Goal: Task Accomplishment & Management: Use online tool/utility

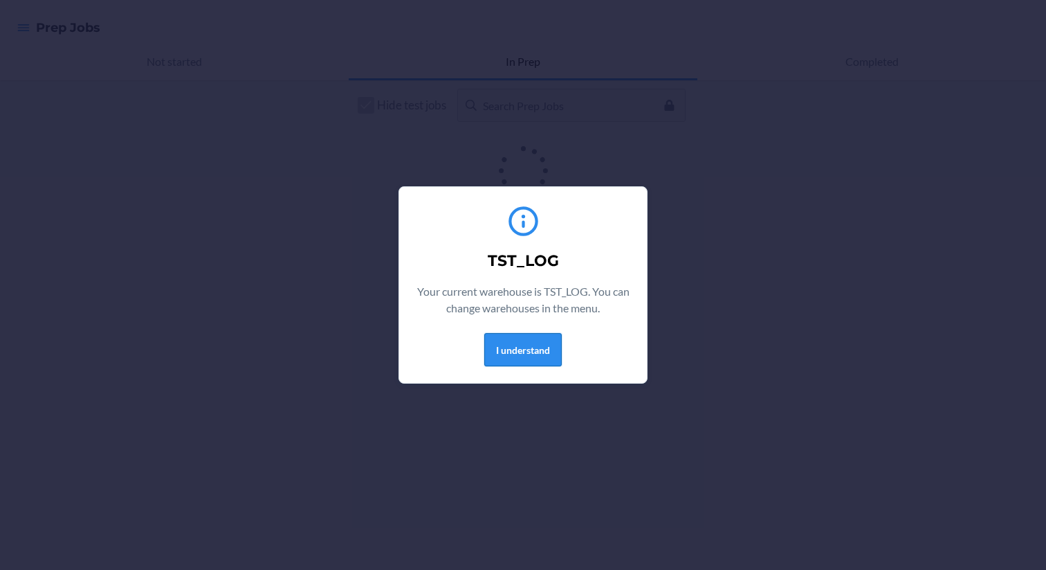
click at [516, 349] on button "I understand" at bounding box center [523, 349] width 78 height 33
click at [507, 367] on div "TST_LOG Your current warehouse is TST_LOG. You can change warehouses in the men…" at bounding box center [523, 285] width 215 height 174
click at [520, 331] on div "TST_LOG Your current warehouse is TST_LOG. You can change warehouses in the men…" at bounding box center [523, 285] width 215 height 174
click at [511, 345] on button "I understand" at bounding box center [523, 349] width 78 height 33
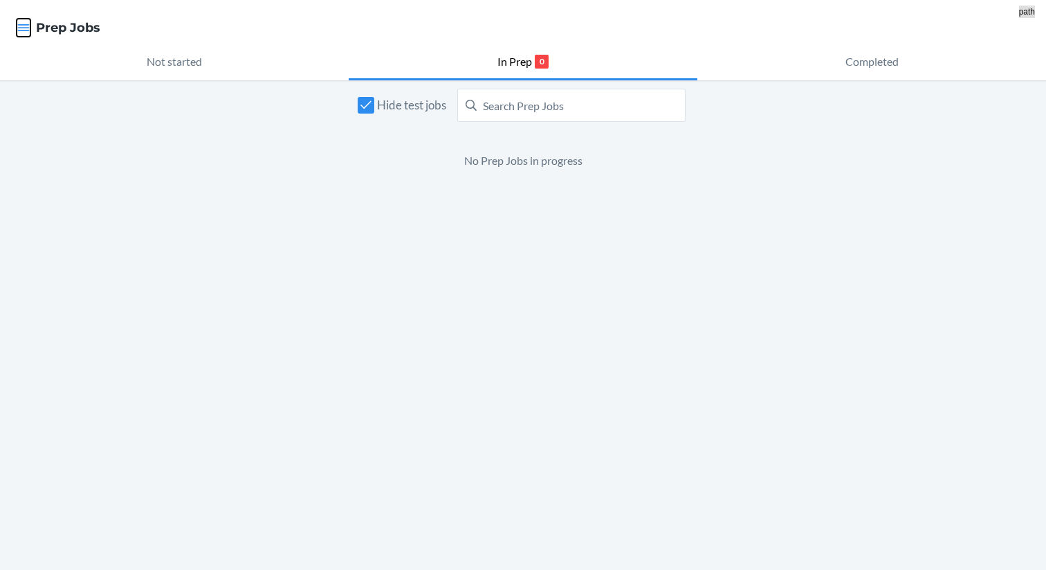
click at [22, 28] on icon "button" at bounding box center [24, 27] width 12 height 7
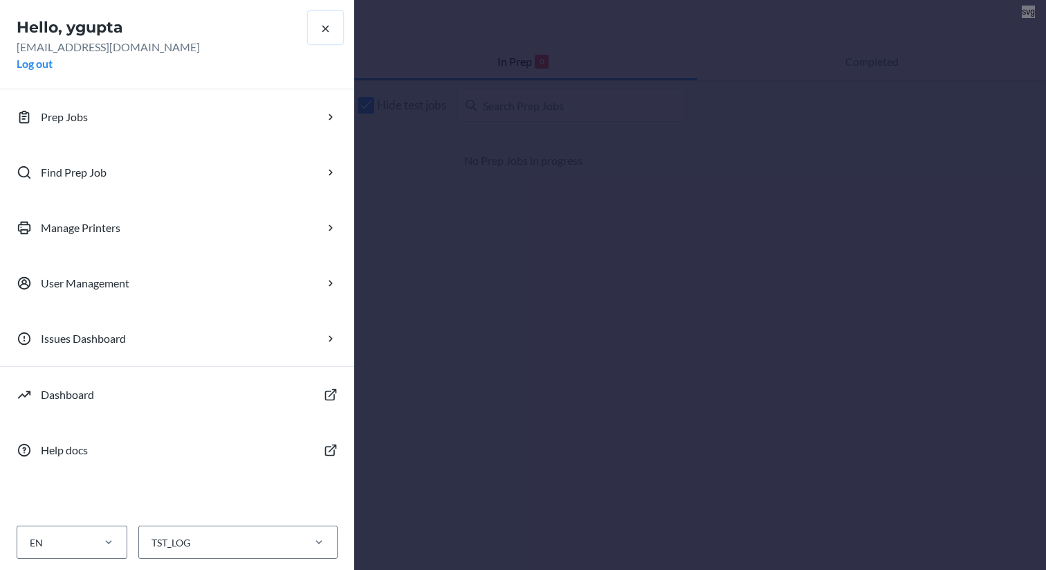
click at [323, 29] on icon "button" at bounding box center [325, 28] width 13 height 13
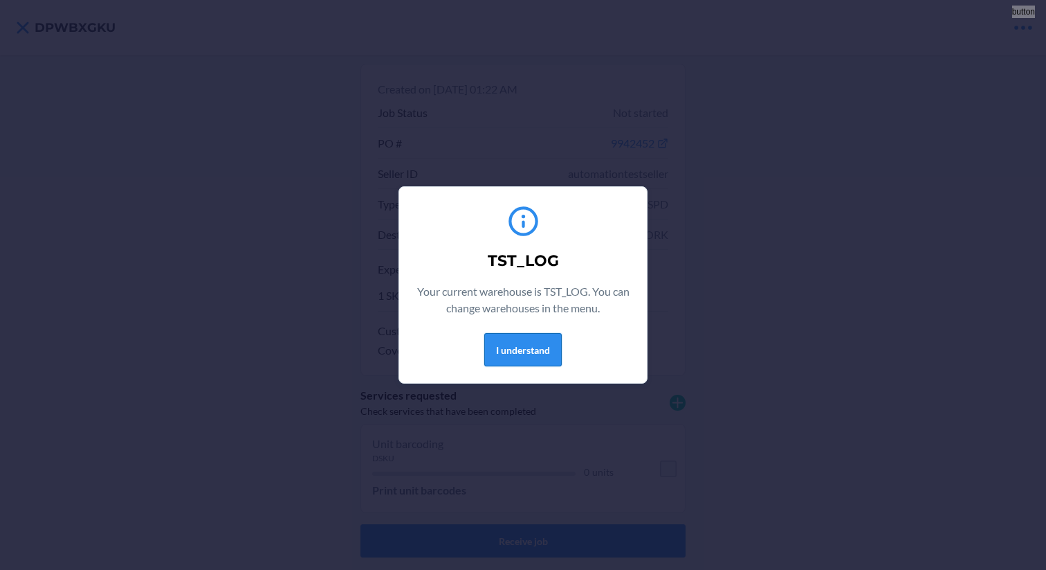
click at [531, 347] on button "I understand" at bounding box center [523, 349] width 78 height 33
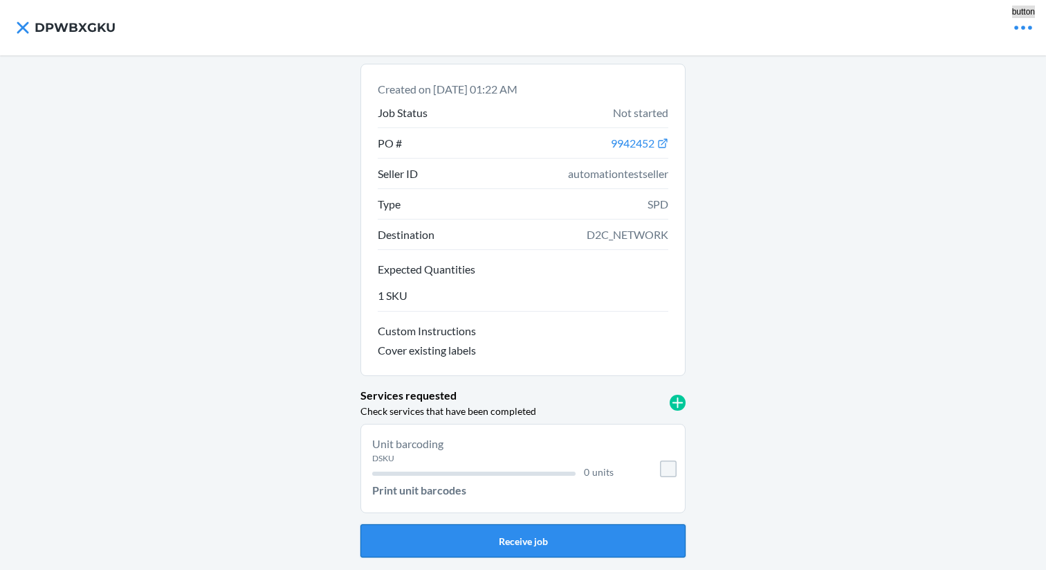
click at [567, 538] on button "Receive job" at bounding box center [523, 540] width 325 height 33
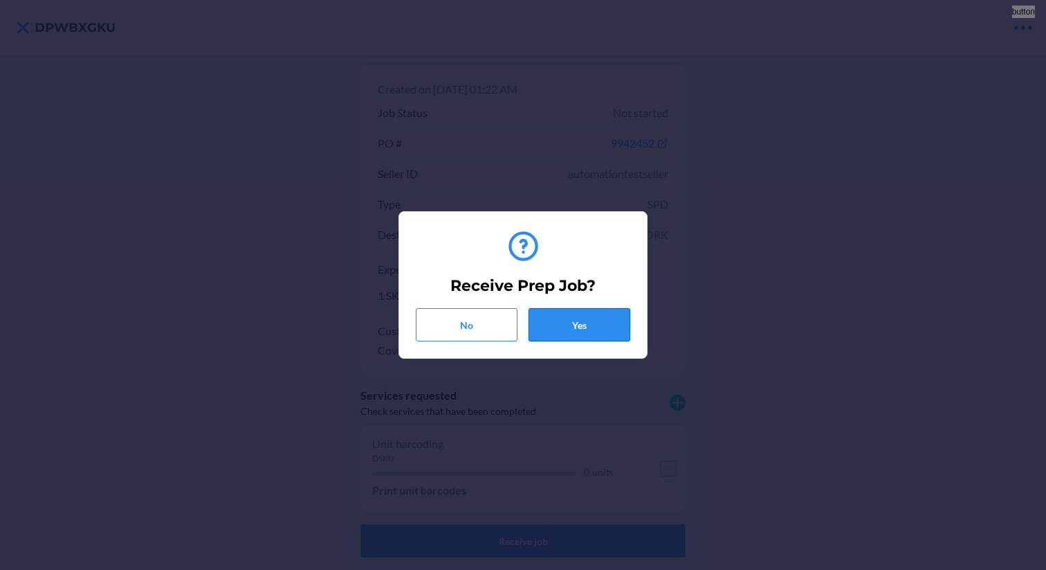
click at [595, 326] on button "Yes" at bounding box center [580, 324] width 102 height 33
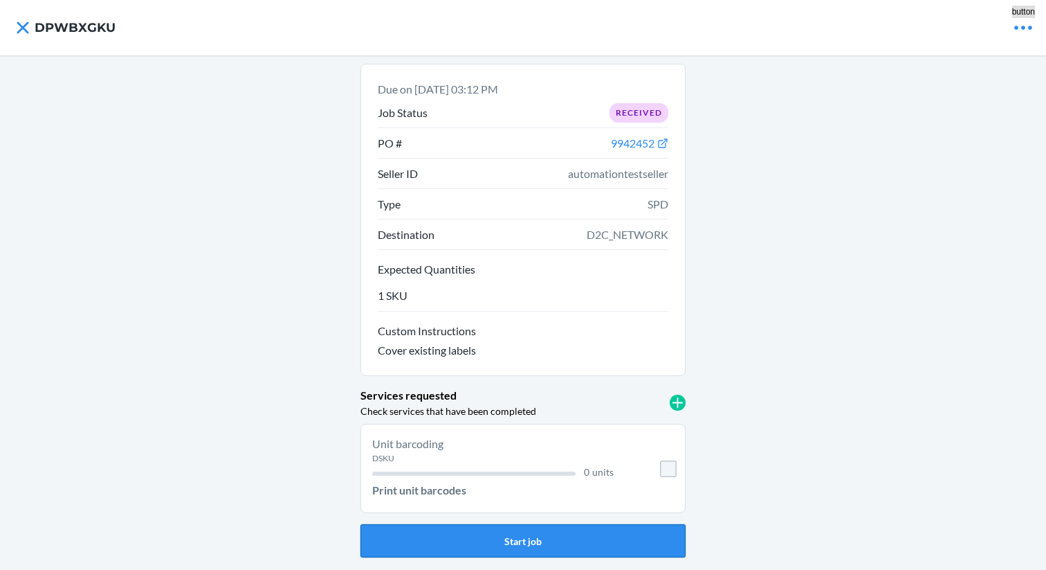
click at [528, 537] on button "Start job" at bounding box center [523, 540] width 325 height 33
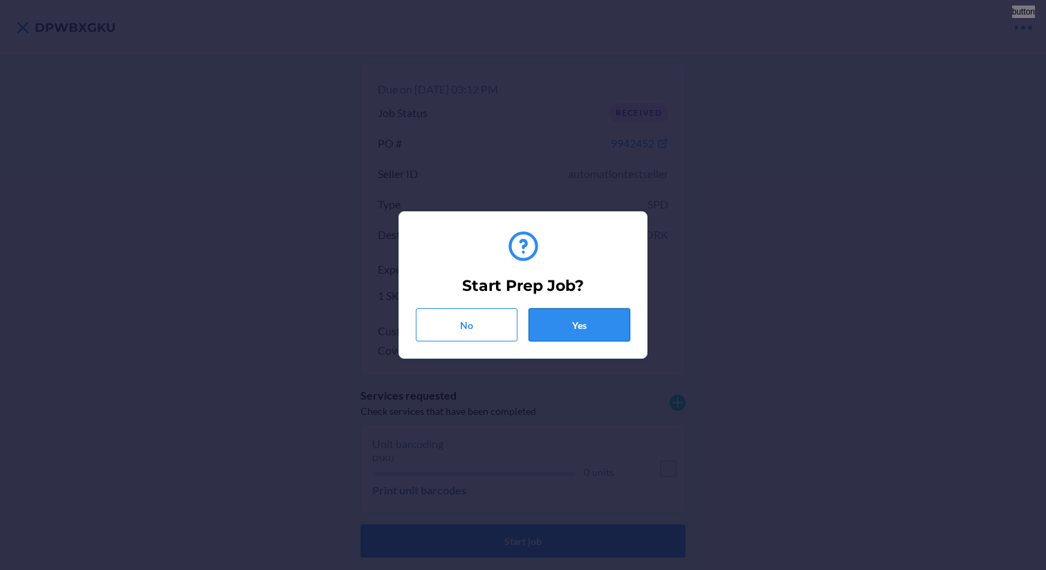
click at [570, 329] on button "Yes" at bounding box center [580, 324] width 102 height 33
